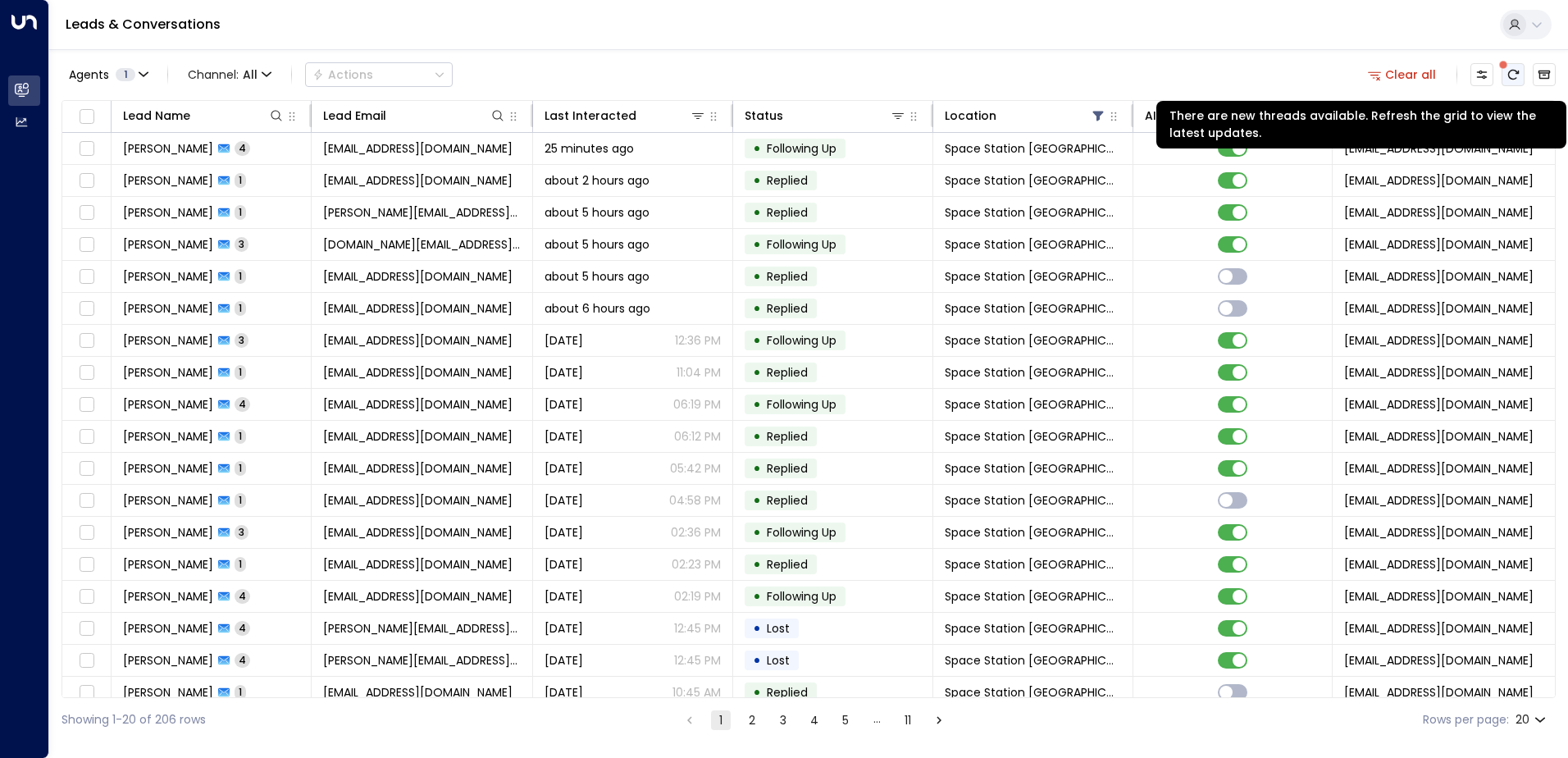
click at [1508, 78] on icon "There are new threads available. Refresh the grid to view the latest updates." at bounding box center [1513, 74] width 13 height 13
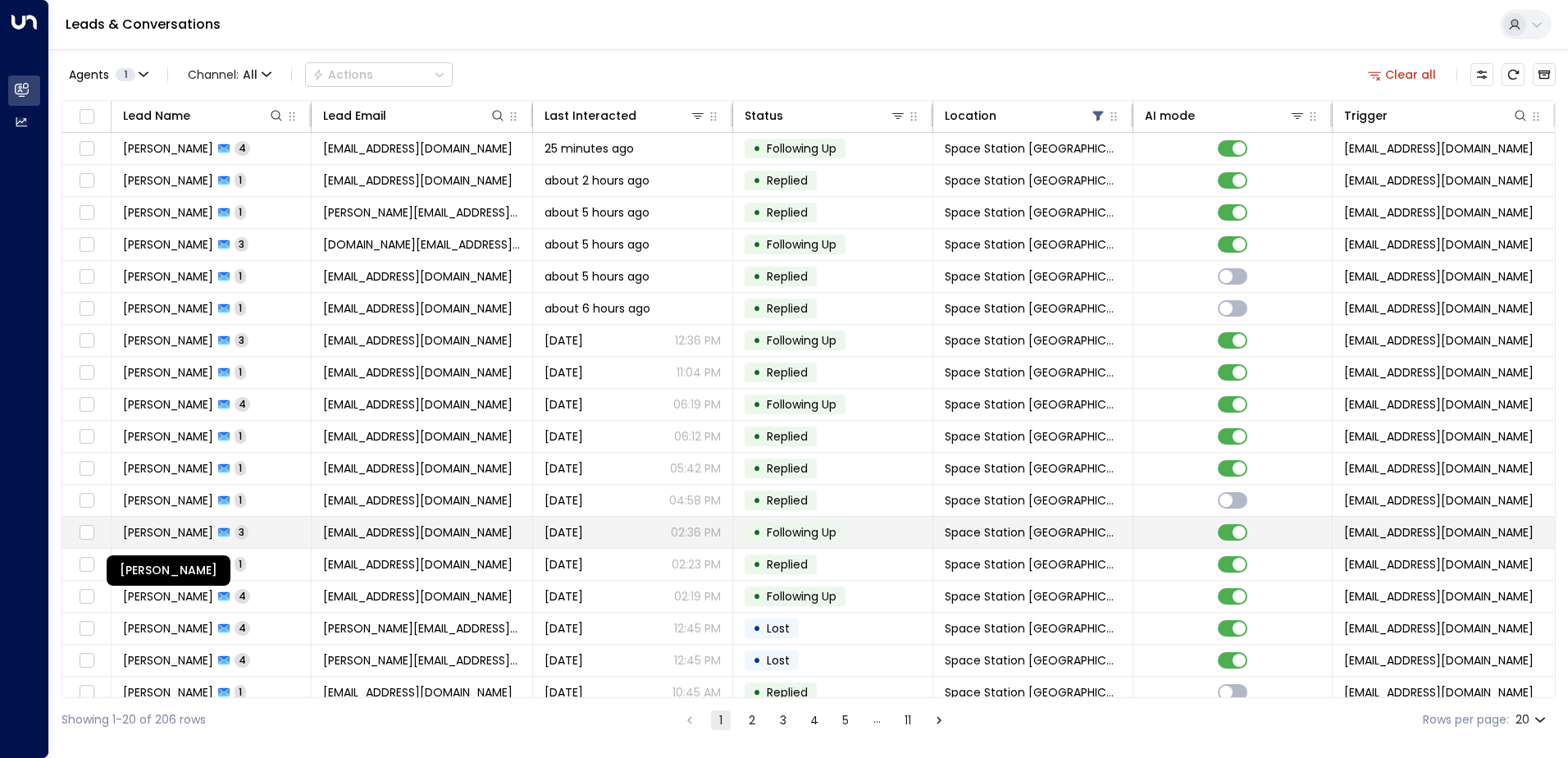
click at [214, 526] on span "[PERSON_NAME]" at bounding box center [167, 532] width 90 height 17
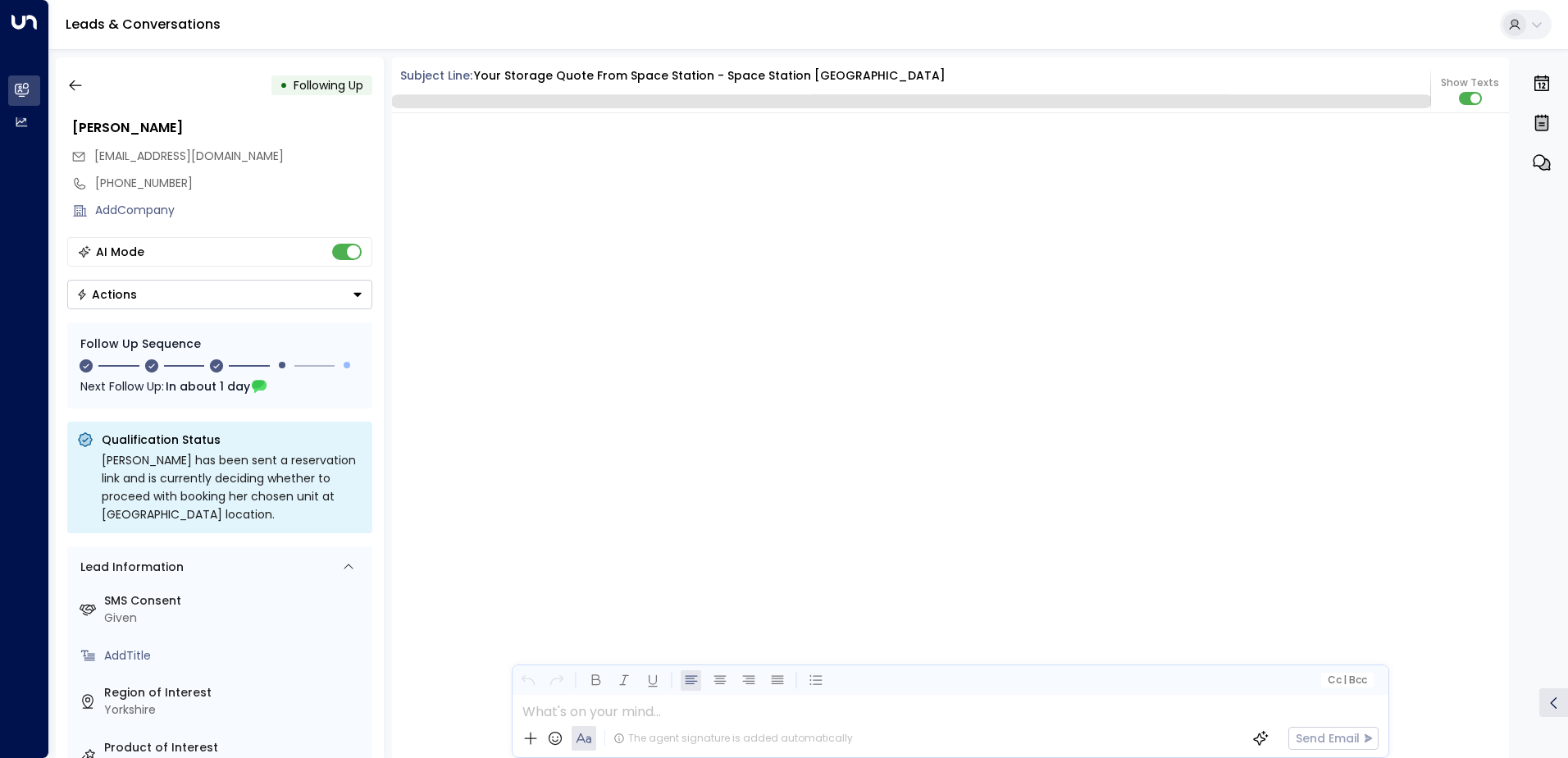
scroll to position [1764, 0]
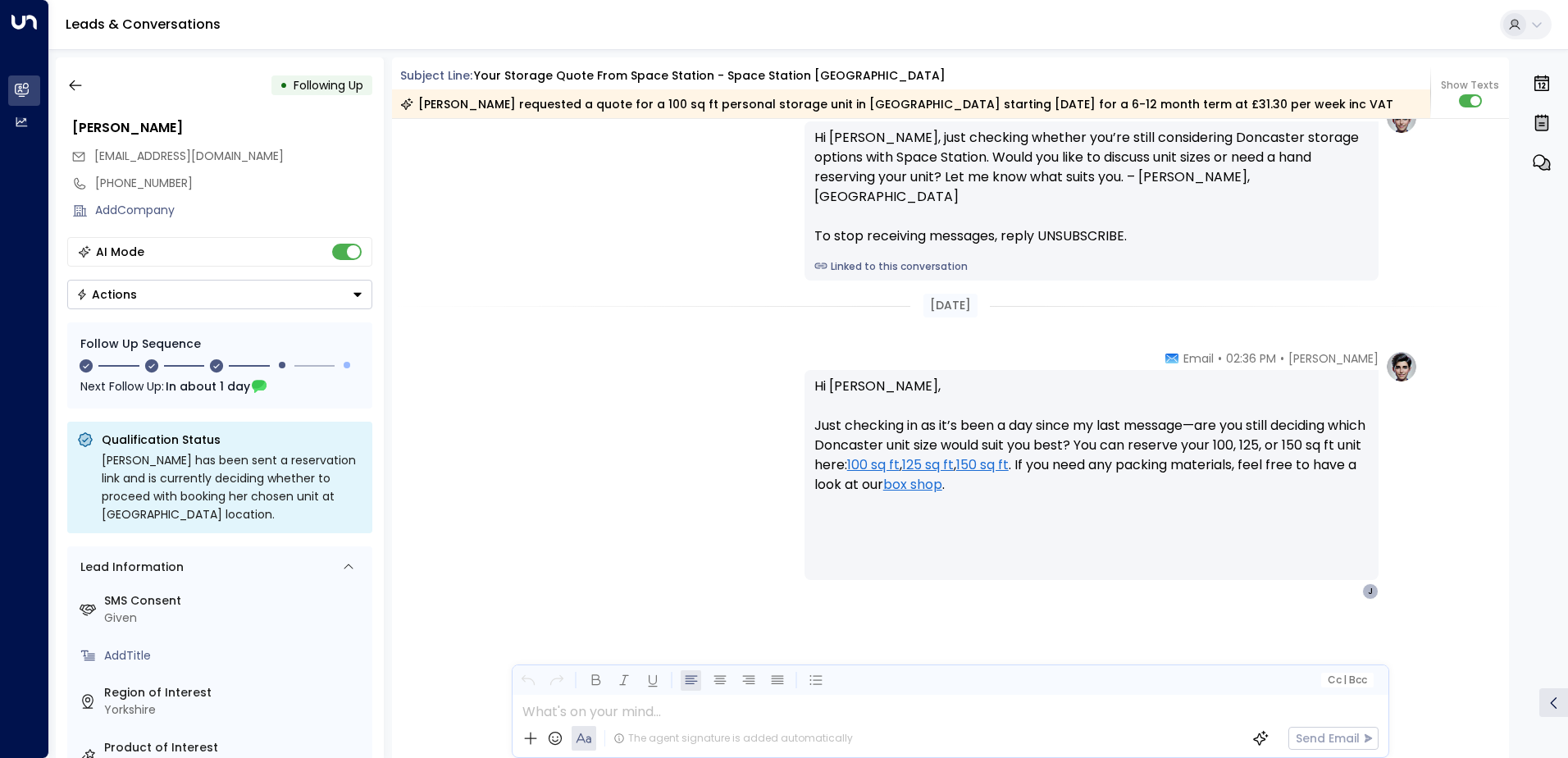
click at [86, 104] on div "• Following Up [PERSON_NAME] [EMAIL_ADDRESS][DOMAIN_NAME] [PHONE_NUMBER] Add Co…" at bounding box center [220, 408] width 328 height 701
click at [81, 94] on button "button" at bounding box center [75, 85] width 30 height 30
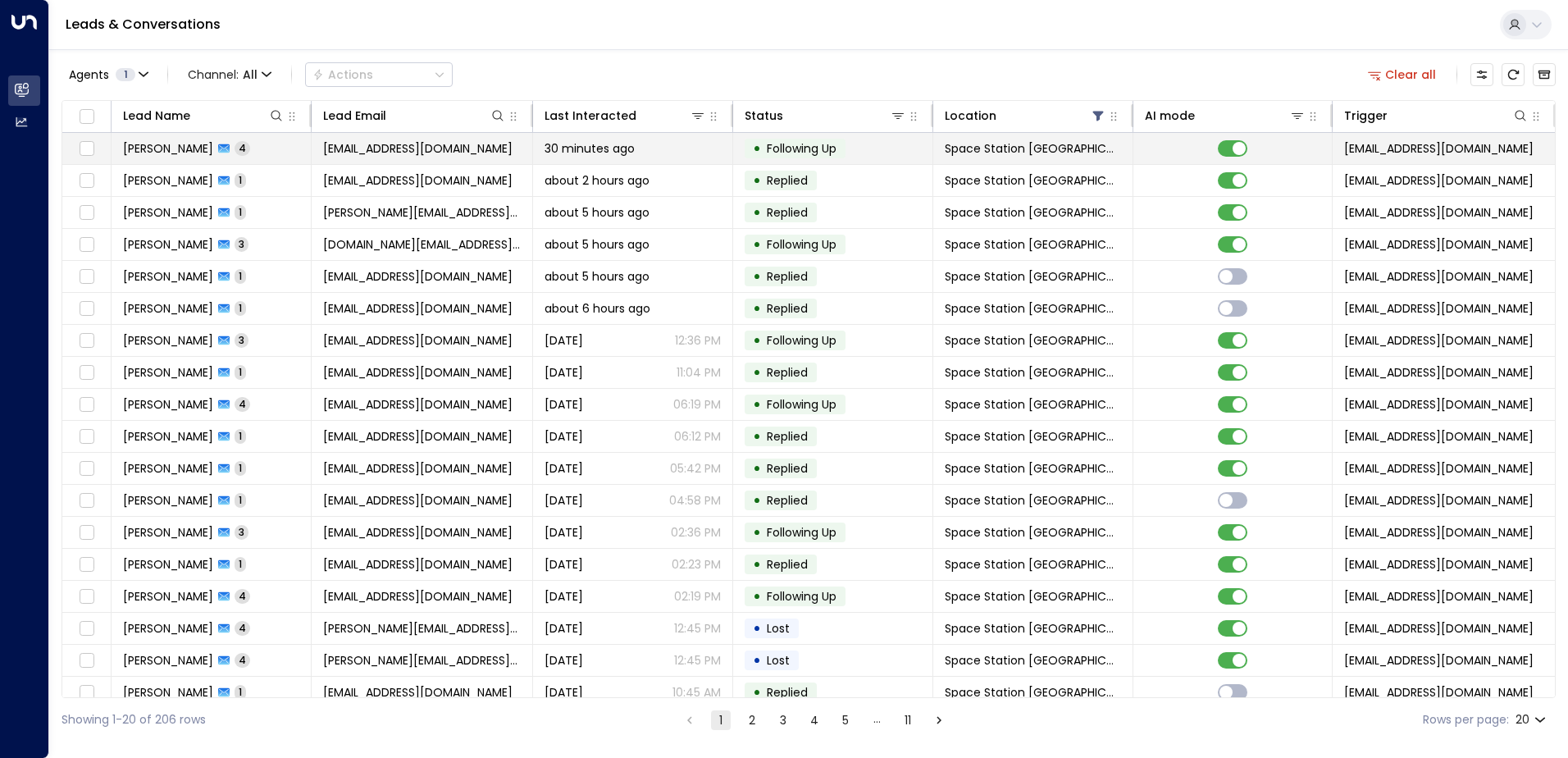
click at [242, 151] on span "4" at bounding box center [242, 148] width 16 height 14
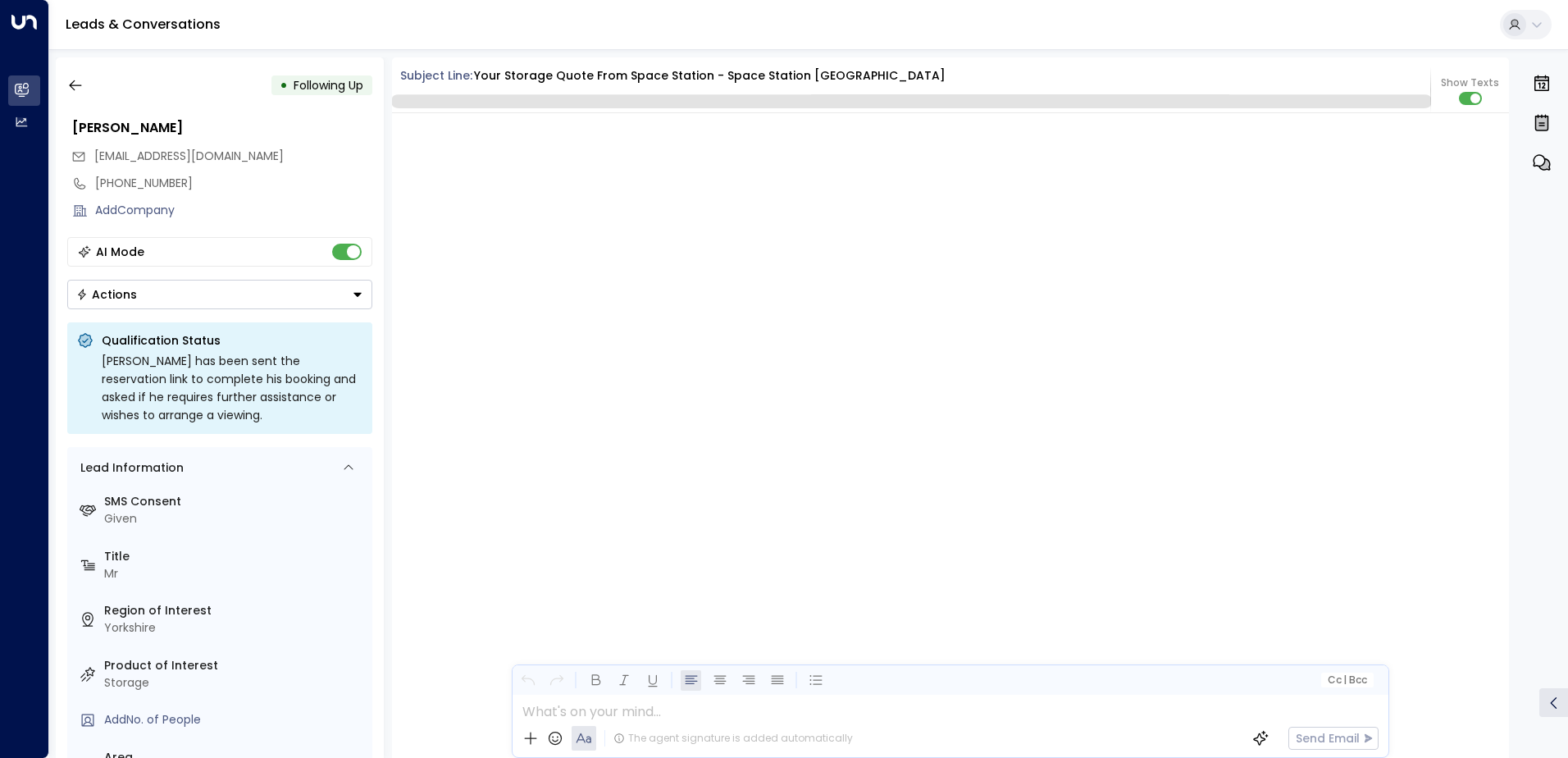
scroll to position [3294, 0]
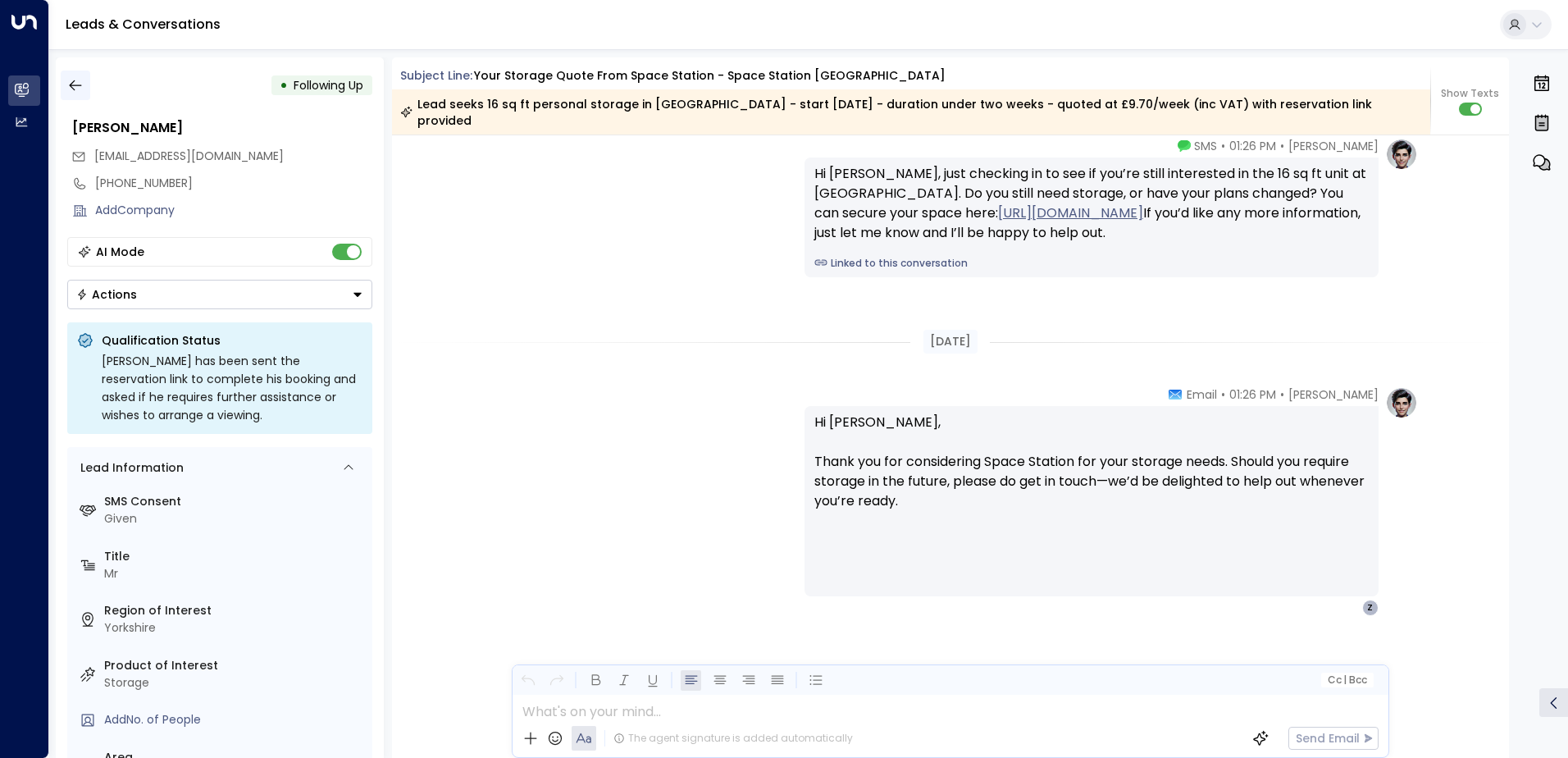
click at [80, 90] on icon "button" at bounding box center [75, 85] width 17 height 17
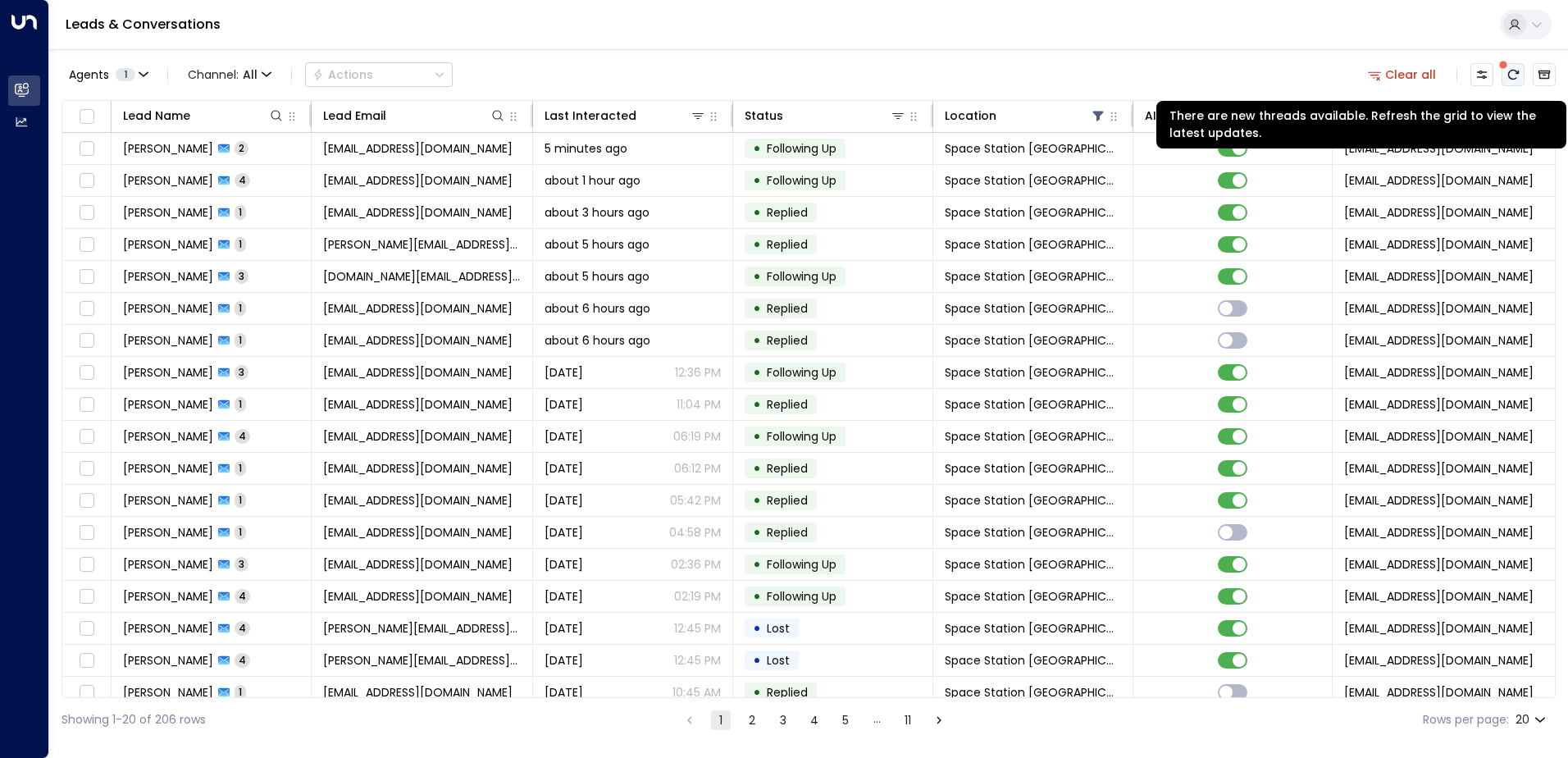
click at [1513, 72] on icon "There are new threads available. Refresh the grid to view the latest updates." at bounding box center [1513, 74] width 13 height 13
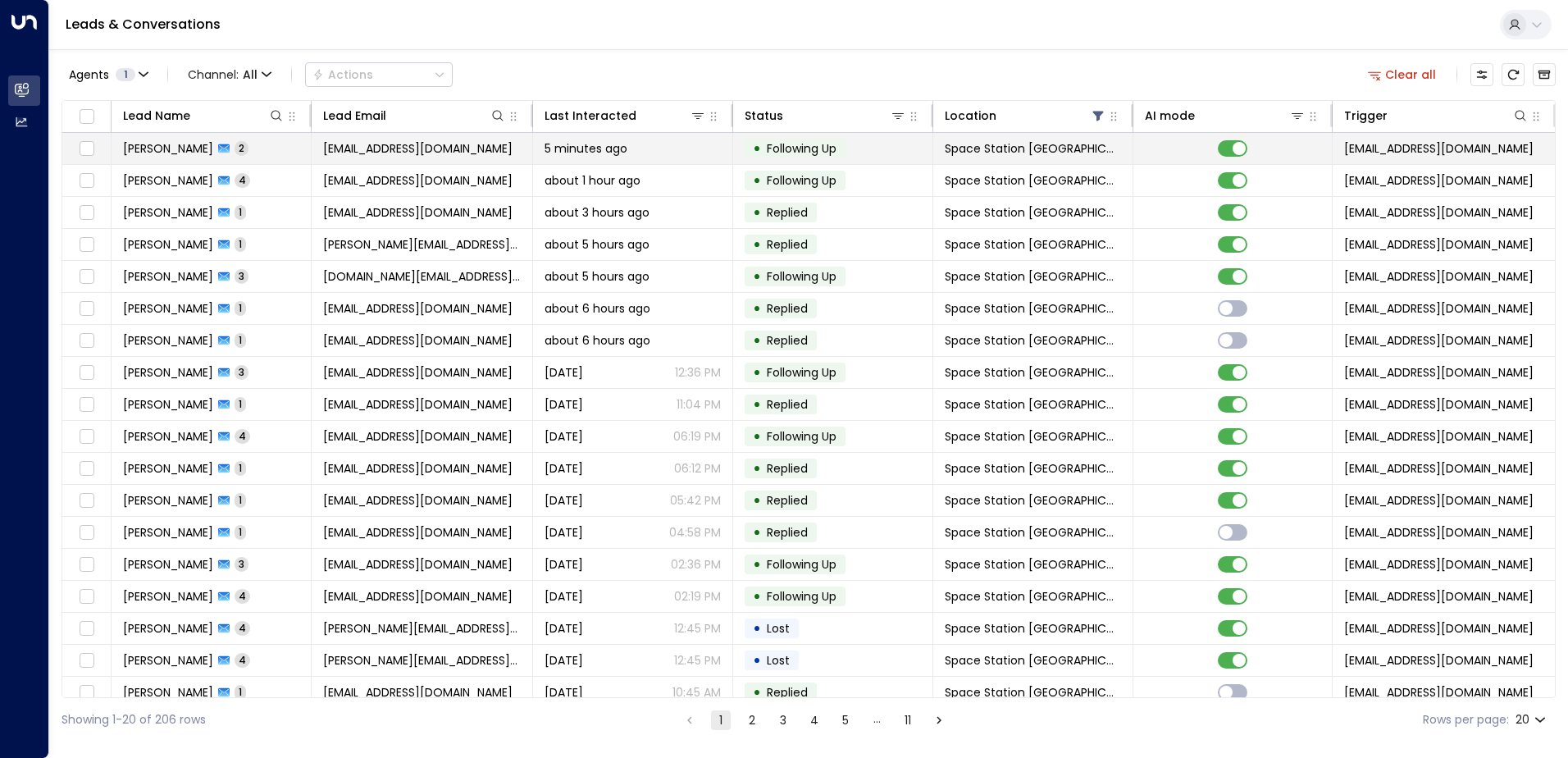
click at [164, 146] on span "[PERSON_NAME]" at bounding box center [167, 148] width 90 height 17
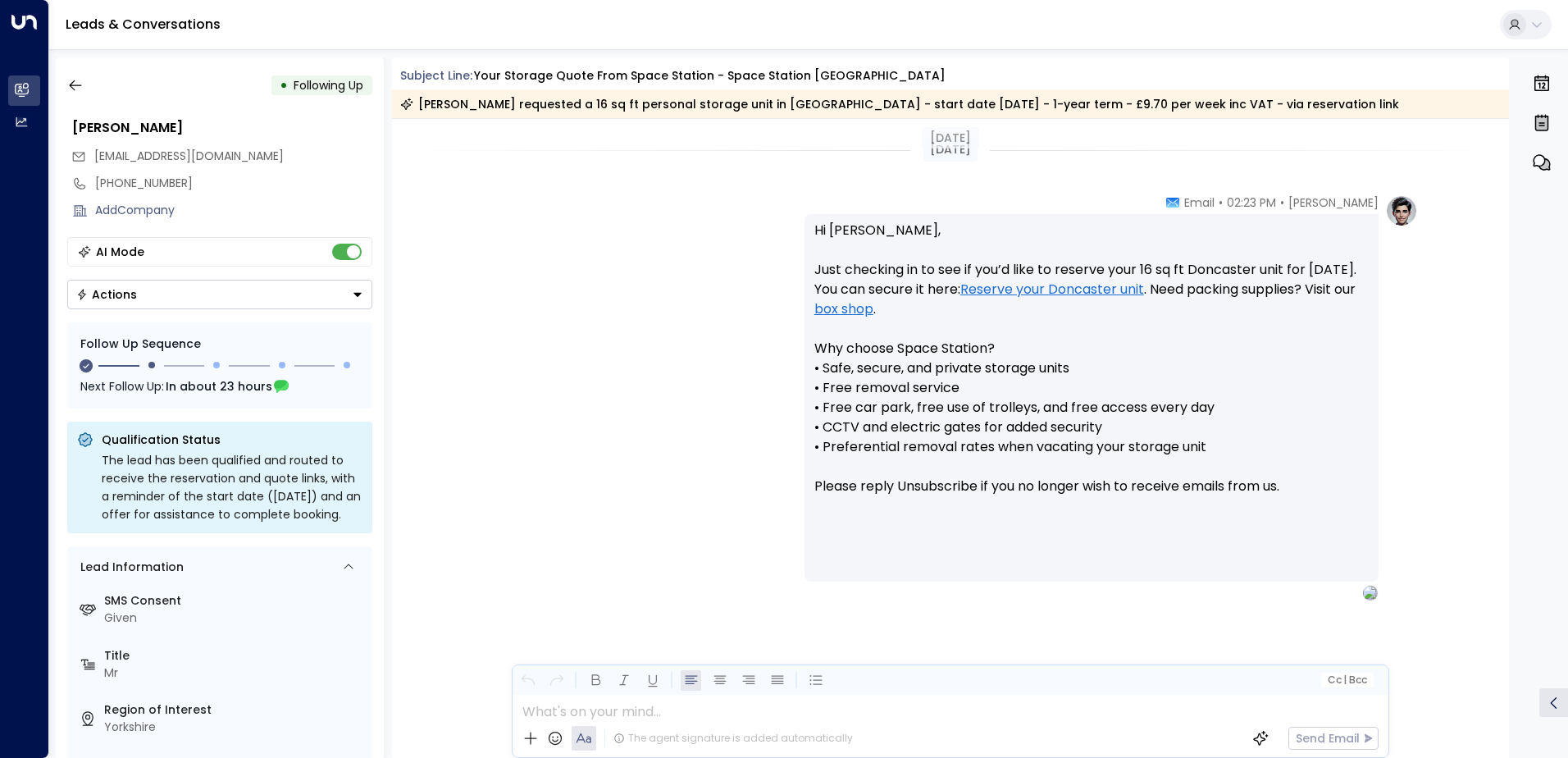
scroll to position [1158, 0]
